Goal: Information Seeking & Learning: Stay updated

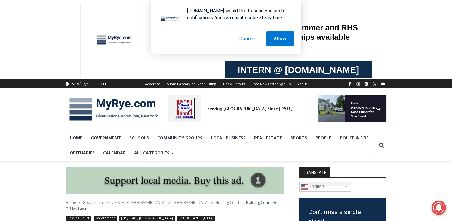
scroll to position [297, 0]
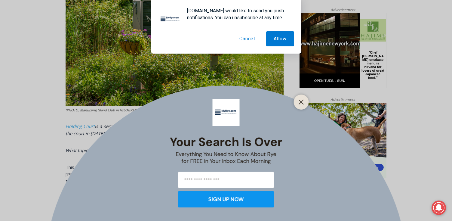
click at [245, 33] on button "Cancel" at bounding box center [247, 38] width 31 height 15
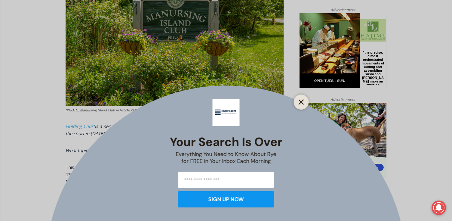
click at [304, 104] on button "Close" at bounding box center [301, 102] width 8 height 8
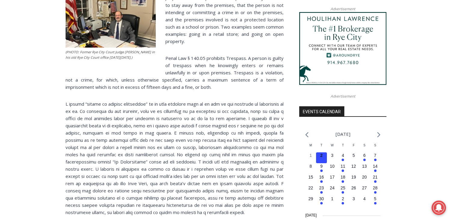
scroll to position [659, 0]
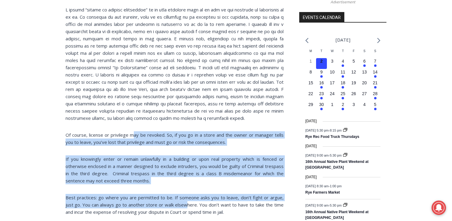
drag, startPoint x: 133, startPoint y: 119, endPoint x: 178, endPoint y: 194, distance: 87.3
drag, startPoint x: 178, startPoint y: 194, endPoint x: 193, endPoint y: 213, distance: 24.2
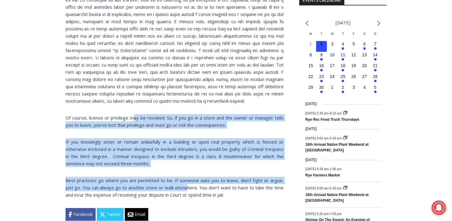
scroll to position [692, 0]
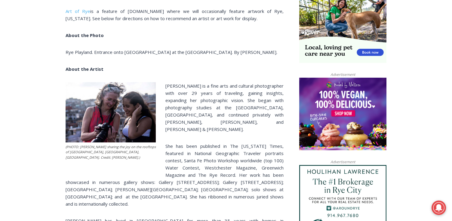
scroll to position [284, 0]
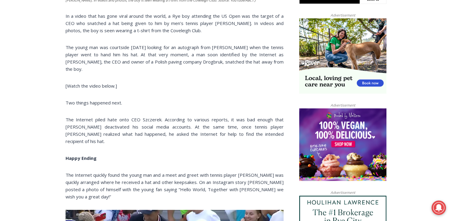
scroll to position [383, 0]
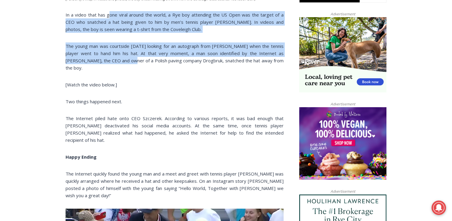
drag, startPoint x: 110, startPoint y: 15, endPoint x: 116, endPoint y: 65, distance: 49.9
click at [116, 65] on span "The young man was courtside on Thursday looking for an autograph from Majchrzak…" at bounding box center [175, 57] width 218 height 28
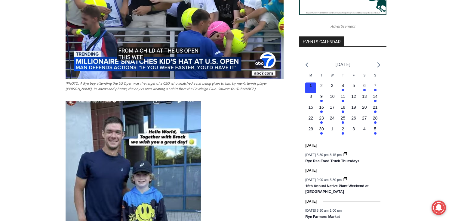
scroll to position [510, 0]
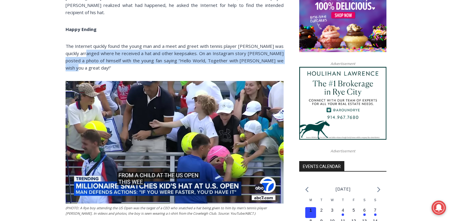
drag, startPoint x: 101, startPoint y: 61, endPoint x: 97, endPoint y: 50, distance: 11.4
click at [98, 50] on p "The Internet quickly found the young man and a meet and greet with tennis playe…" at bounding box center [175, 56] width 218 height 29
click at [97, 50] on span "The Internet quickly found the young man and a meet and greet with tennis playe…" at bounding box center [175, 57] width 218 height 28
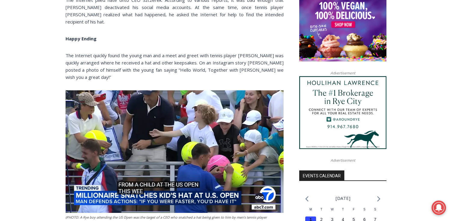
scroll to position [500, 0]
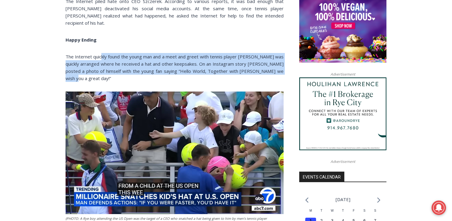
drag, startPoint x: 102, startPoint y: 51, endPoint x: 107, endPoint y: 75, distance: 24.5
click at [107, 75] on p "The Internet quickly found the young man and a meet and greet with tennis playe…" at bounding box center [175, 67] width 218 height 29
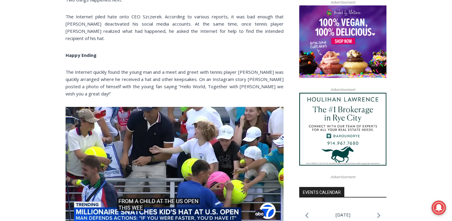
scroll to position [398, 0]
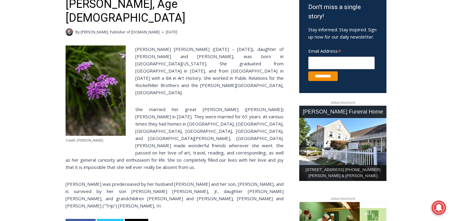
scroll to position [215, 0]
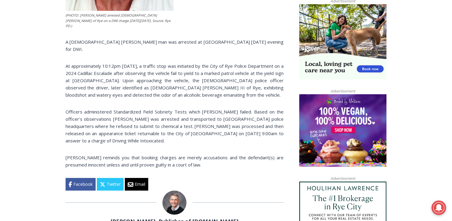
scroll to position [396, 0]
drag, startPoint x: 116, startPoint y: 62, endPoint x: 81, endPoint y: 62, distance: 34.6
click at [81, 62] on p "At approximately 10:12pm [DATE], a traffic stop was initiated by the City of Ry…" at bounding box center [175, 80] width 218 height 36
copy p "Fireman’s Circle."
